Goal: Information Seeking & Learning: Learn about a topic

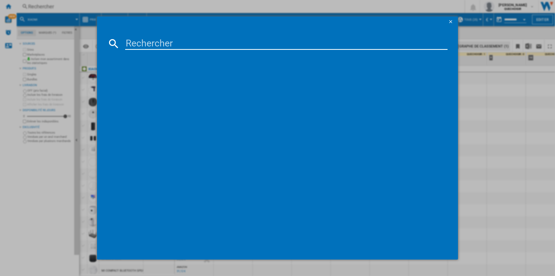
type input "Roborock Saros Z70"
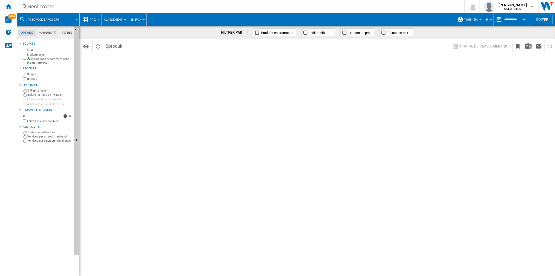
click at [51, 4] on div "Rechercher" at bounding box center [239, 6] width 423 height 7
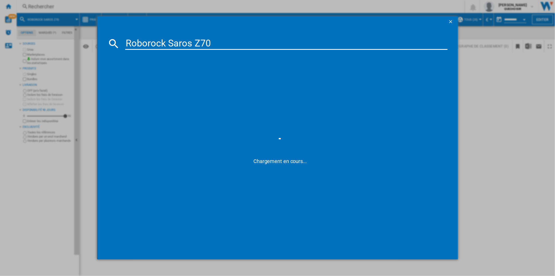
drag, startPoint x: 138, startPoint y: 45, endPoint x: 67, endPoint y: 41, distance: 71.5
click at [67, 41] on div "Roborock Saros Z70 Chargement en cours..." at bounding box center [277, 138] width 555 height 276
type input "Saros Z70"
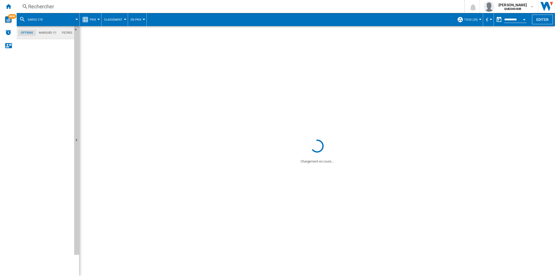
click at [91, 5] on div "Rechercher" at bounding box center [239, 6] width 423 height 7
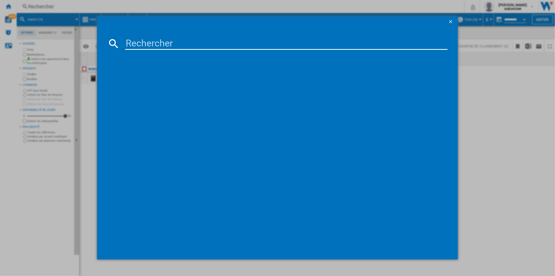
click at [453, 22] on ng-md-icon "getI18NText('BUTTONS.CLOSE_DIALOG')" at bounding box center [451, 22] width 6 height 6
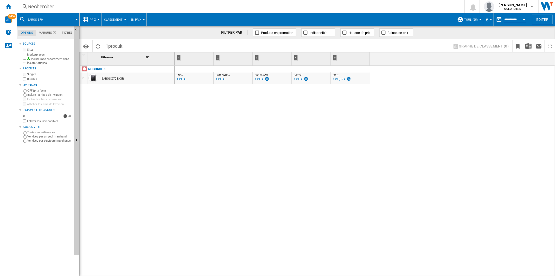
click at [112, 78] on div "SAROS Z70 NOIR" at bounding box center [113, 79] width 22 height 12
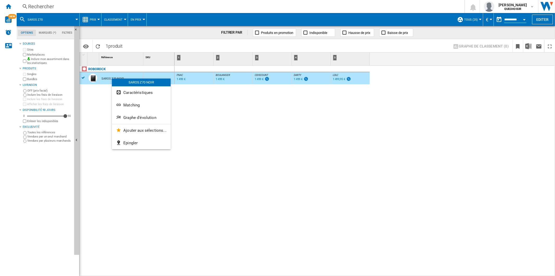
click at [134, 118] on span "Graphe d'évolution" at bounding box center [139, 117] width 33 height 5
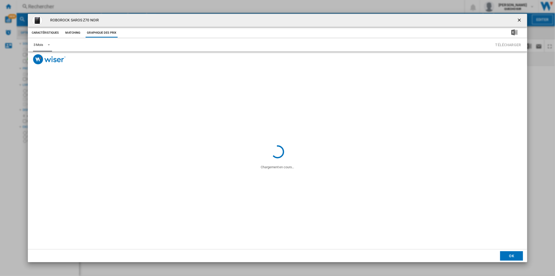
click at [43, 45] on md-select-value "3 Mois" at bounding box center [42, 45] width 19 height 13
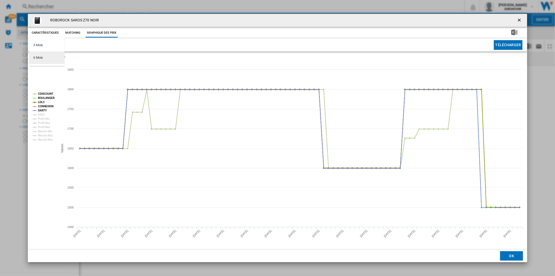
click at [41, 60] on div "6 Mois" at bounding box center [38, 57] width 10 height 5
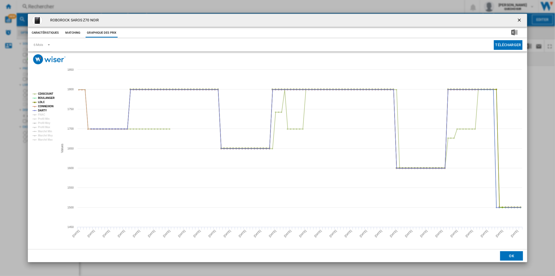
click at [522, 22] on ng-md-icon "getI18NText('BUTTONS.CLOSE_DIALOG')" at bounding box center [520, 20] width 6 height 6
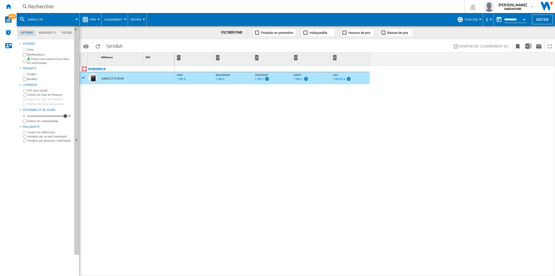
click at [111, 19] on span "Classement" at bounding box center [113, 19] width 18 height 3
click at [92, 20] on md-backdrop at bounding box center [277, 138] width 555 height 276
click at [92, 20] on span "Prix" at bounding box center [93, 19] width 6 height 3
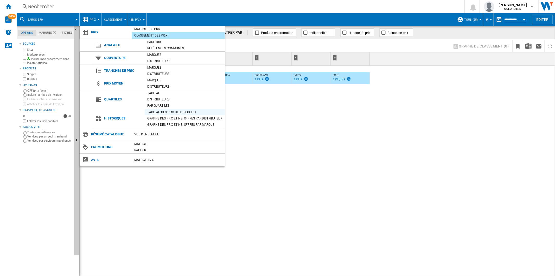
click at [164, 112] on div "Tableau des prix des produits" at bounding box center [185, 111] width 80 height 5
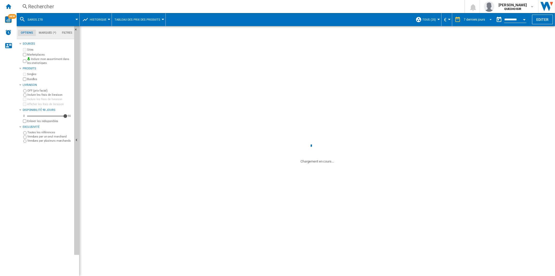
click at [482, 16] on md-select-value "7 derniers jours" at bounding box center [479, 20] width 30 height 8
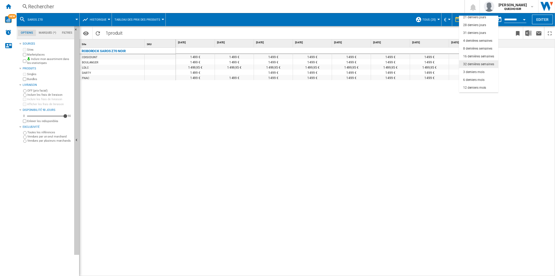
scroll to position [33, 0]
click at [471, 82] on div "12 derniers mois" at bounding box center [475, 81] width 23 height 4
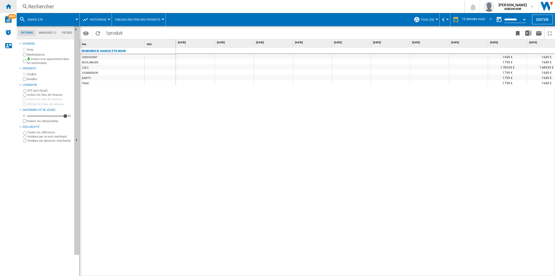
click at [8, 7] on ng-md-icon "Accueil" at bounding box center [8, 6] width 6 height 6
